Goal: Entertainment & Leisure: Consume media (video, audio)

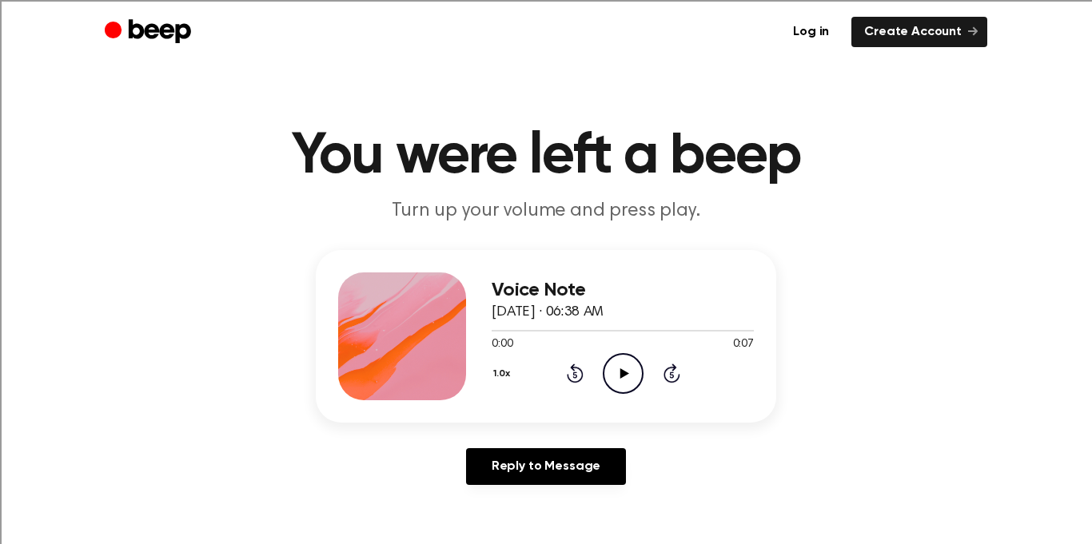
click at [621, 364] on icon "Play Audio" at bounding box center [623, 373] width 41 height 41
click at [627, 375] on icon "Play Audio" at bounding box center [623, 373] width 41 height 41
click at [641, 326] on div at bounding box center [623, 330] width 262 height 13
click at [622, 376] on icon at bounding box center [623, 373] width 9 height 10
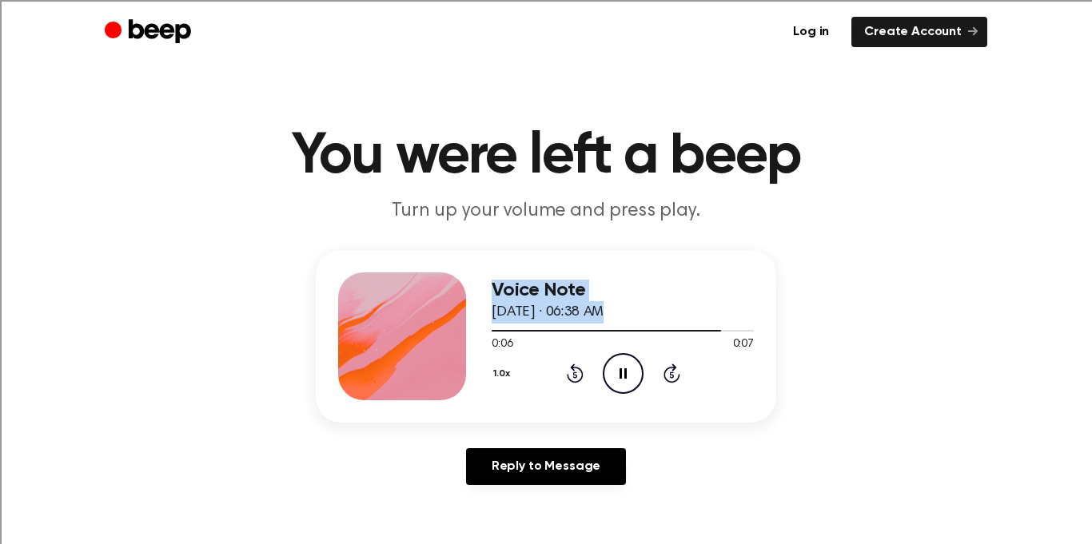
drag, startPoint x: 687, startPoint y: 332, endPoint x: 418, endPoint y: 245, distance: 282.1
click at [418, 245] on main "You were left a beep Turn up your volume and press play. Voice Note August 27, …" at bounding box center [546, 492] width 1092 height 985
click at [630, 384] on icon "Pause Audio" at bounding box center [623, 373] width 41 height 41
drag, startPoint x: 751, startPoint y: 335, endPoint x: 480, endPoint y: 308, distance: 273.1
click at [480, 308] on div "Voice Note August 27, 2025 · 06:38 AM 0:07 0:07 Your browser does not support t…" at bounding box center [546, 336] width 460 height 173
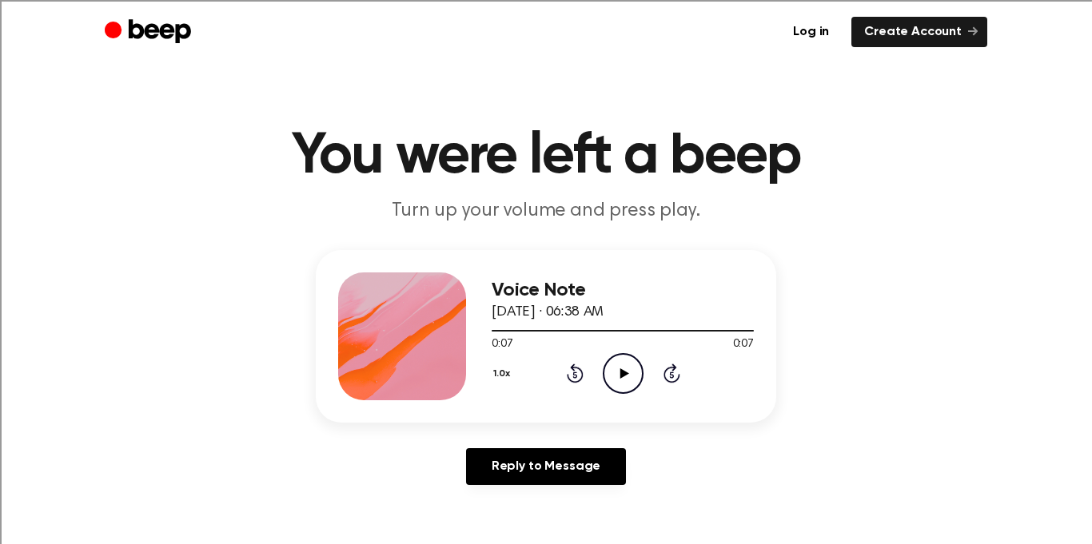
click at [579, 377] on icon "Rewind 5 seconds" at bounding box center [575, 373] width 18 height 21
click at [574, 376] on icon "Rewind 5 seconds" at bounding box center [575, 373] width 18 height 21
click at [616, 375] on icon "Play Audio" at bounding box center [623, 373] width 41 height 41
click at [628, 375] on icon "Play Audio" at bounding box center [623, 373] width 41 height 41
click at [621, 370] on icon at bounding box center [623, 373] width 9 height 10
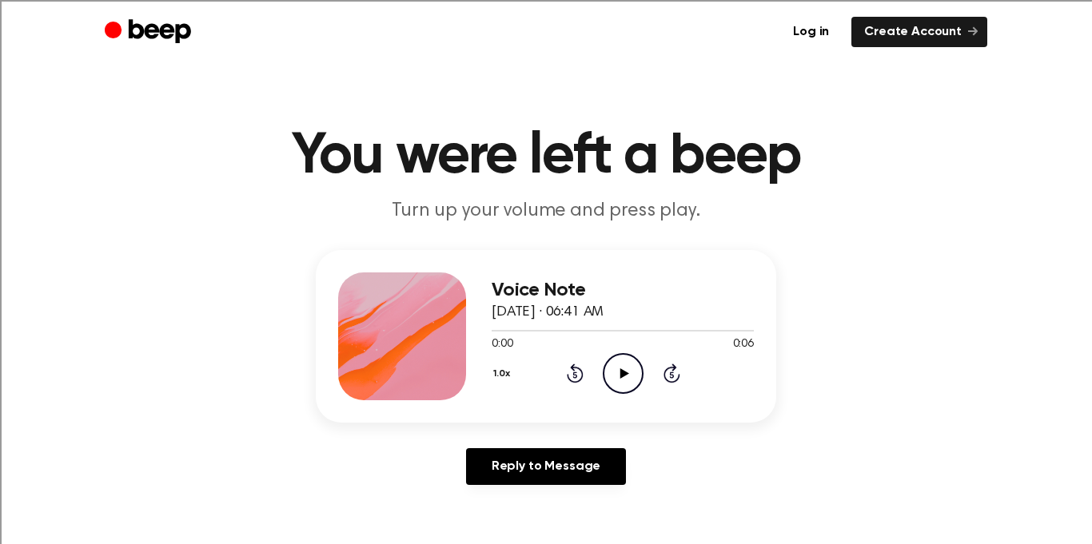
click at [623, 370] on icon at bounding box center [623, 373] width 9 height 10
click at [620, 363] on icon "Play Audio" at bounding box center [623, 373] width 41 height 41
click at [616, 366] on icon "Play Audio" at bounding box center [623, 373] width 41 height 41
click at [605, 361] on icon "Play Audio" at bounding box center [623, 373] width 41 height 41
click at [619, 365] on icon "Play Audio" at bounding box center [623, 373] width 41 height 41
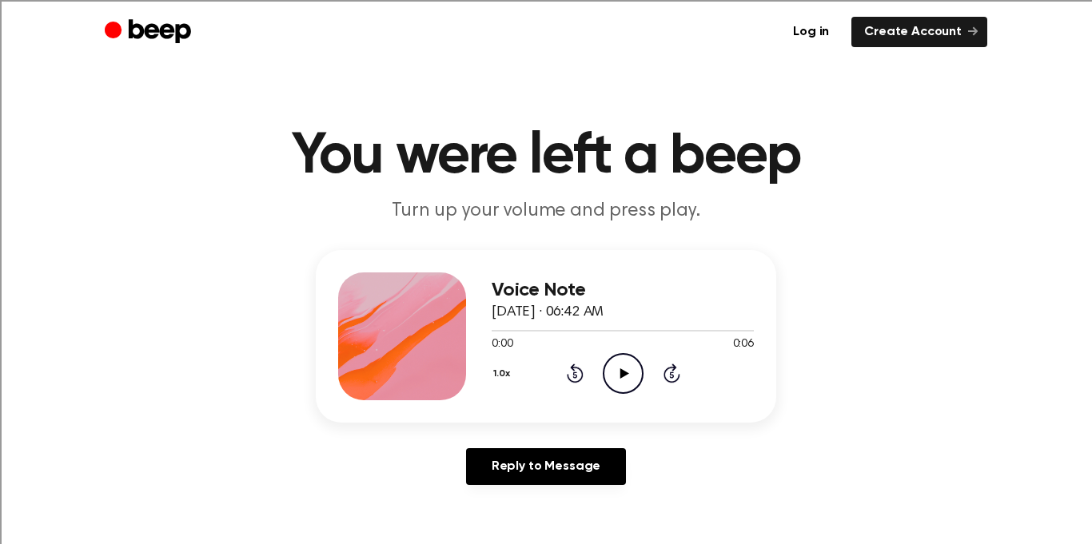
click at [635, 378] on icon "Play Audio" at bounding box center [623, 373] width 41 height 41
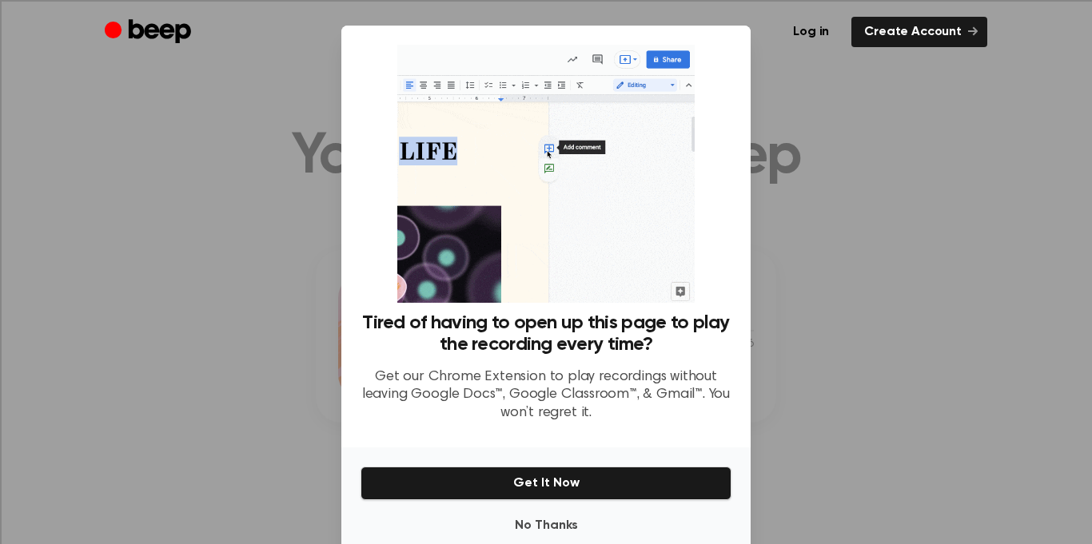
click at [878, 452] on div at bounding box center [546, 272] width 1092 height 544
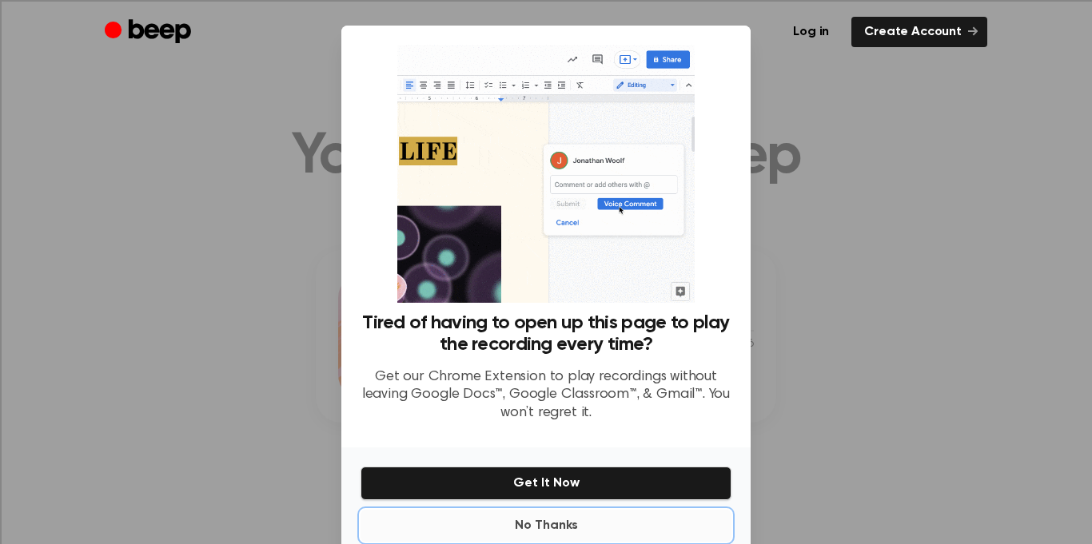
click at [573, 523] on button "No Thanks" at bounding box center [545, 526] width 371 height 32
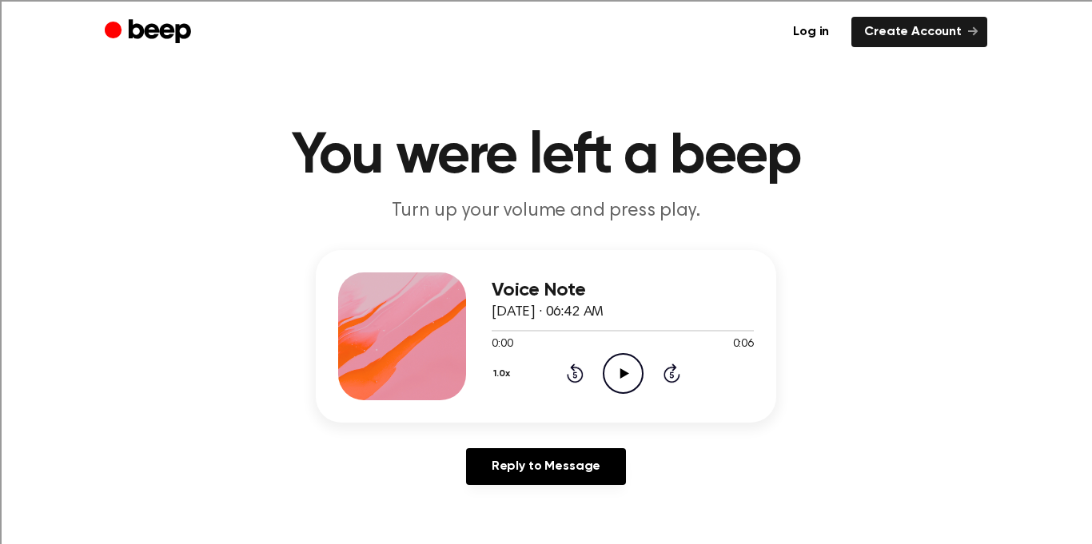
click at [620, 369] on icon at bounding box center [623, 373] width 9 height 10
click at [622, 392] on circle at bounding box center [622, 373] width 39 height 39
click at [618, 358] on icon "Play Audio" at bounding box center [623, 373] width 41 height 41
click at [628, 376] on icon "Play Audio" at bounding box center [623, 373] width 41 height 41
